Goal: Information Seeking & Learning: Compare options

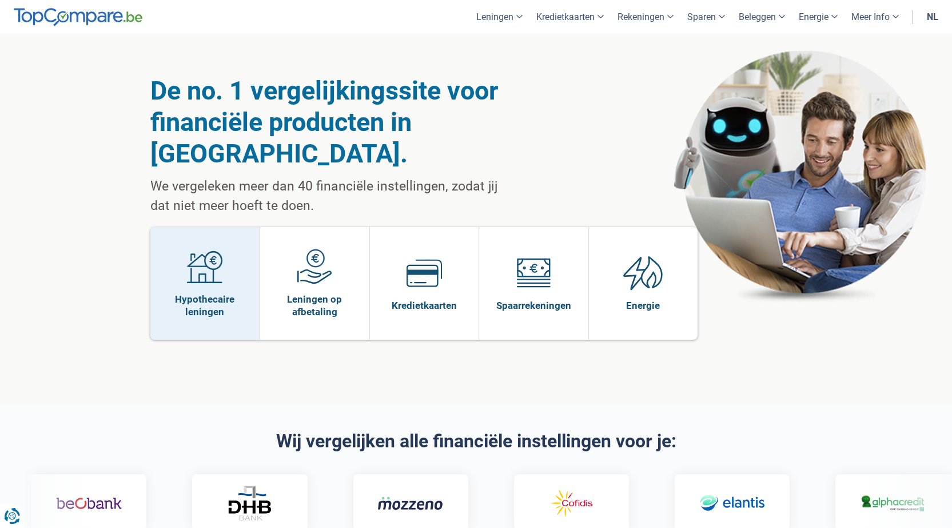
click at [229, 259] on link "Hypothecaire leningen" at bounding box center [205, 283] width 110 height 113
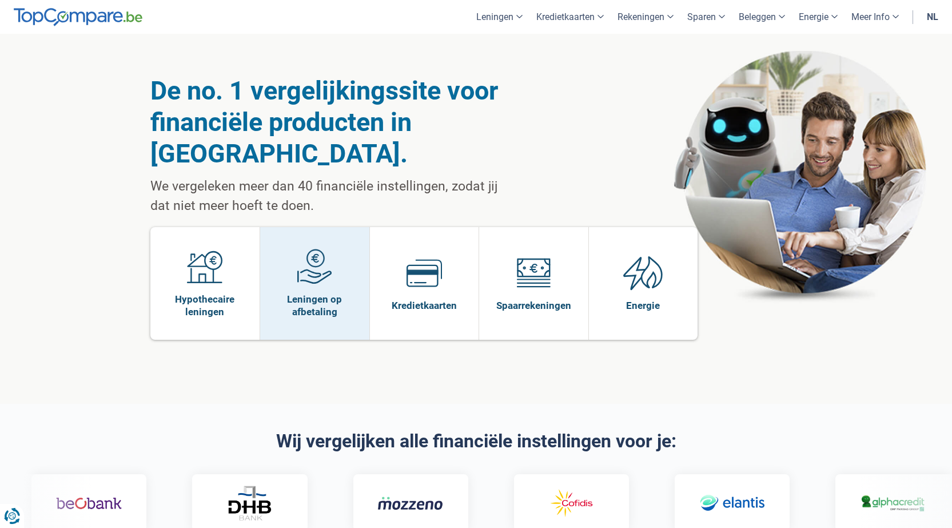
click at [316, 293] on span "Leningen op afbetaling" at bounding box center [315, 305] width 98 height 25
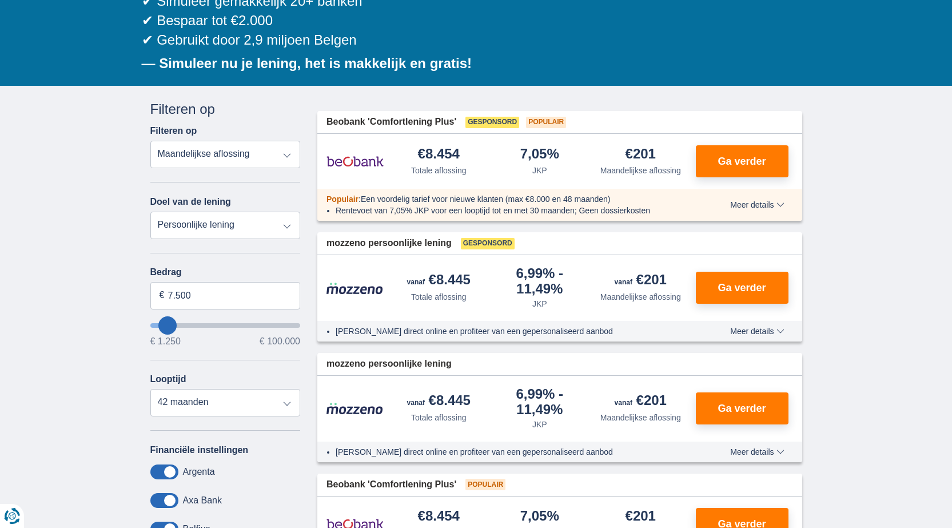
scroll to position [229, 0]
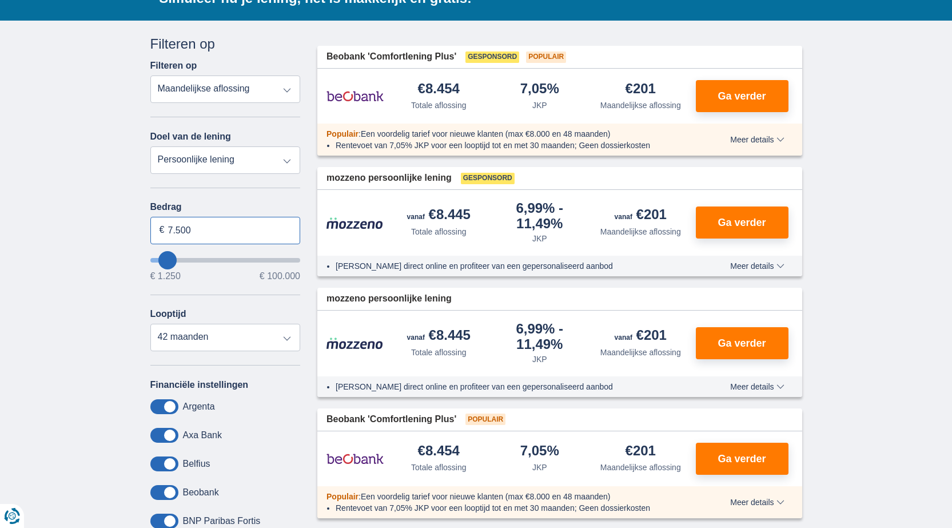
click at [193, 234] on input "7.500" at bounding box center [225, 230] width 150 height 27
type input "7"
type input "9.000"
type input "9250"
click at [198, 280] on div "€ 1.250 € 100.000" at bounding box center [225, 276] width 150 height 9
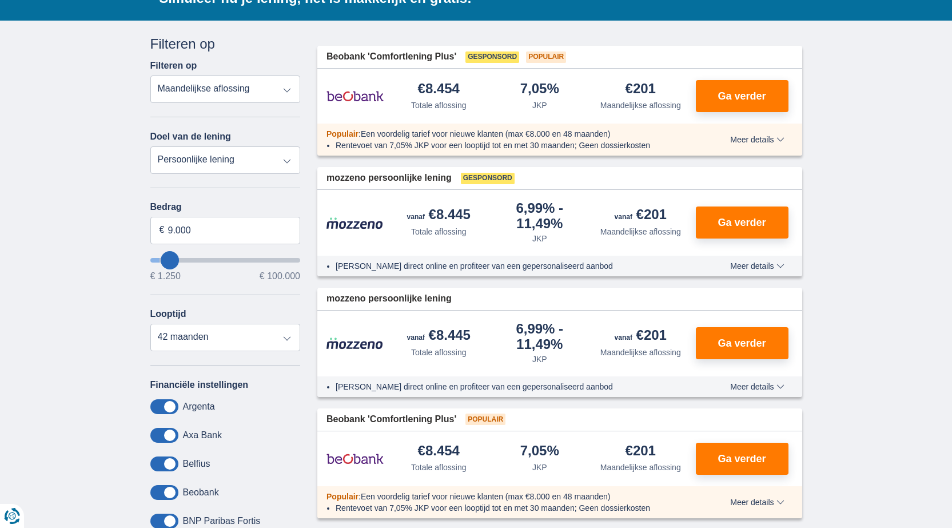
select select "48"
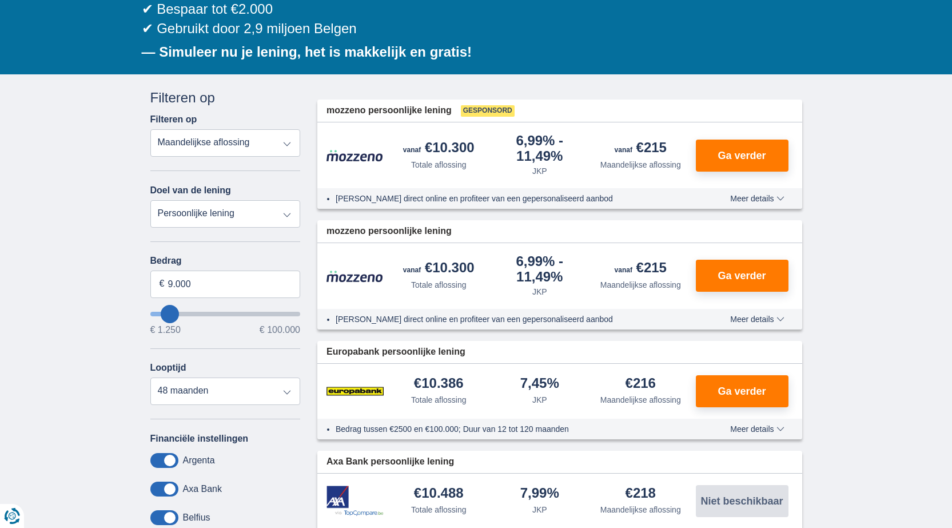
scroll to position [172, 0]
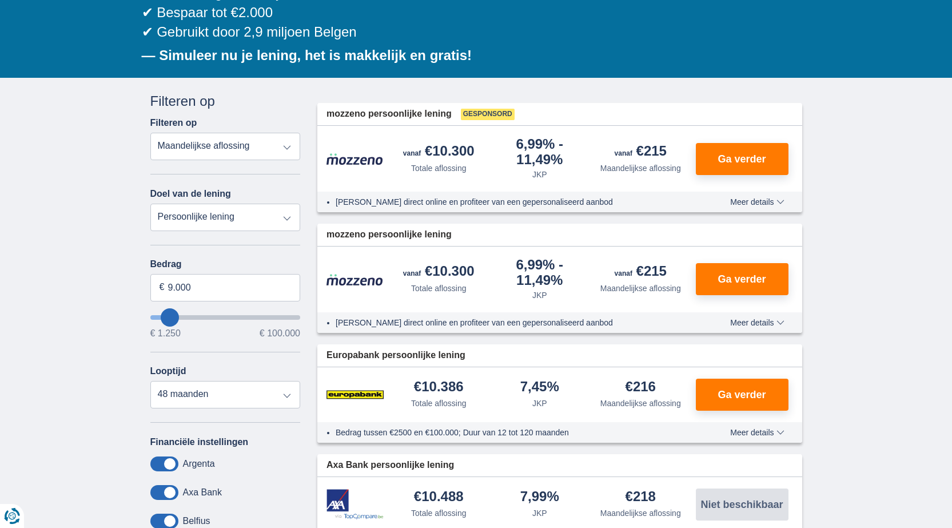
click at [257, 145] on select "Totale aflossing JKP Maandelijkse aflossing" at bounding box center [225, 146] width 150 height 27
click at [269, 220] on select "Persoonlijke lening Auto Moto / fiets Mobilhome / caravan Renovatie Energie Sch…" at bounding box center [225, 217] width 150 height 27
click at [267, 219] on select "Persoonlijke lening Auto Moto / fiets Mobilhome / caravan Renovatie Energie Sch…" at bounding box center [225, 217] width 150 height 27
click at [270, 153] on select "Totale aflossing JKP Maandelijkse aflossing" at bounding box center [225, 146] width 150 height 27
click at [150, 133] on select "Totale aflossing JKP Maandelijkse aflossing" at bounding box center [225, 146] width 150 height 27
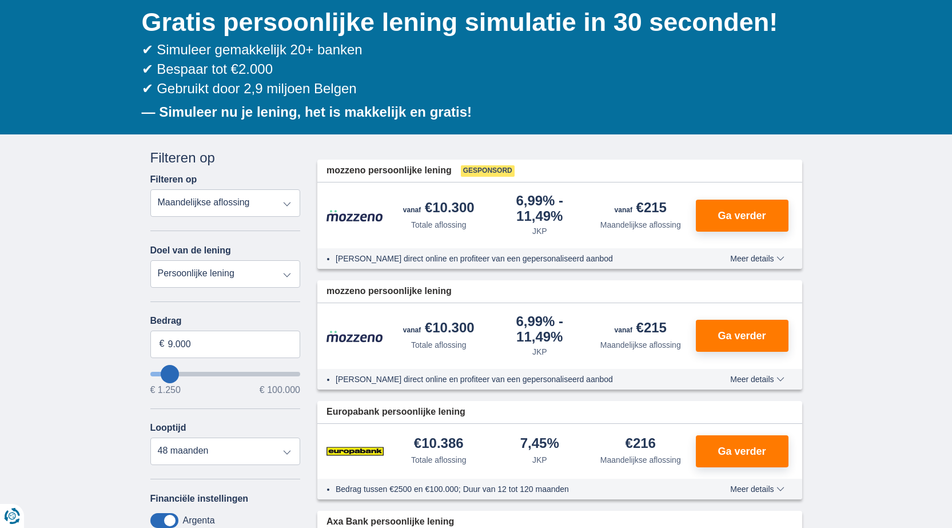
scroll to position [114, 0]
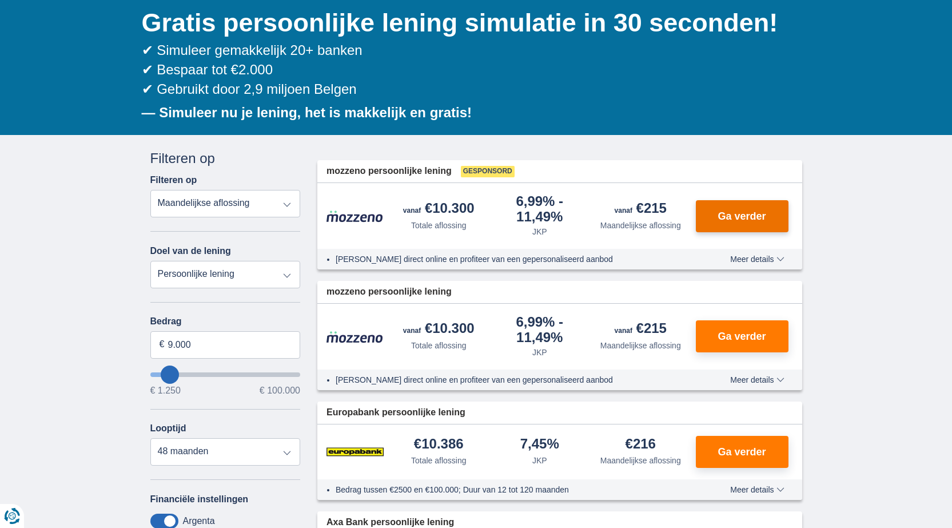
drag, startPoint x: 742, startPoint y: 206, endPoint x: 741, endPoint y: 197, distance: 9.2
click at [742, 206] on button "Ga verder" at bounding box center [742, 216] width 93 height 32
